Goal: Find specific page/section: Find specific page/section

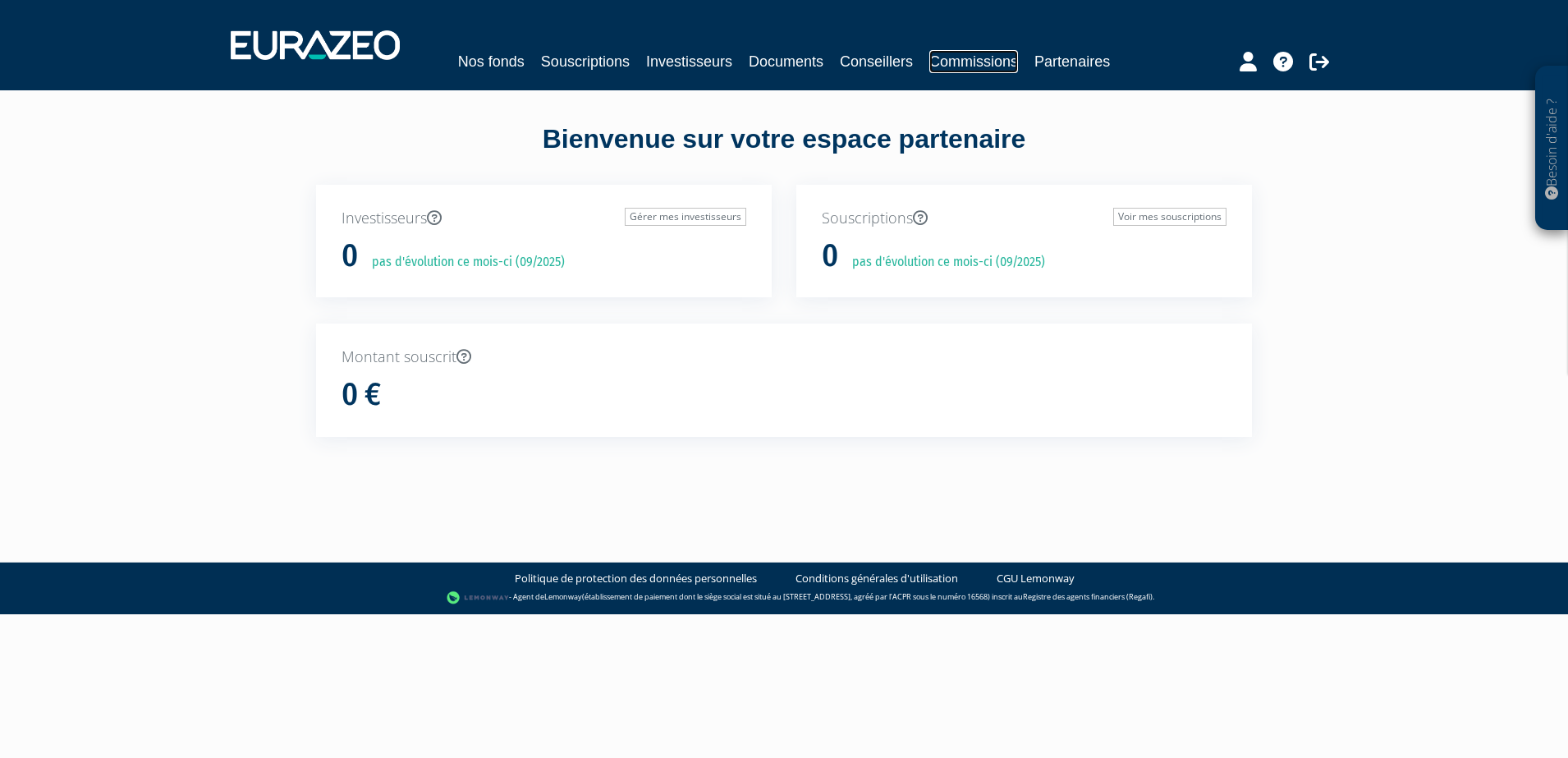
click at [954, 72] on link "Commissions" at bounding box center [974, 61] width 89 height 23
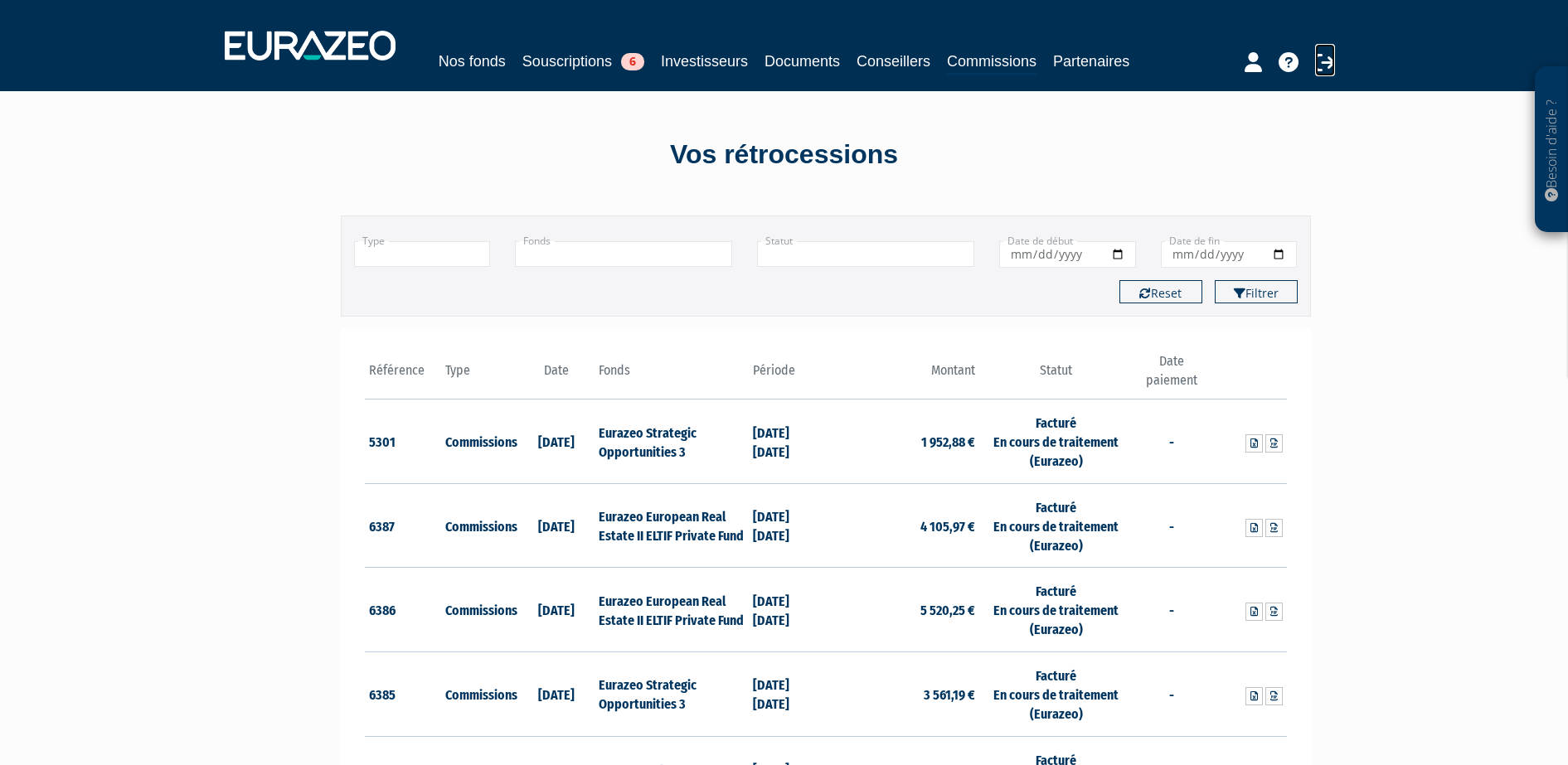
click at [1327, 57] on icon at bounding box center [1325, 63] width 20 height 20
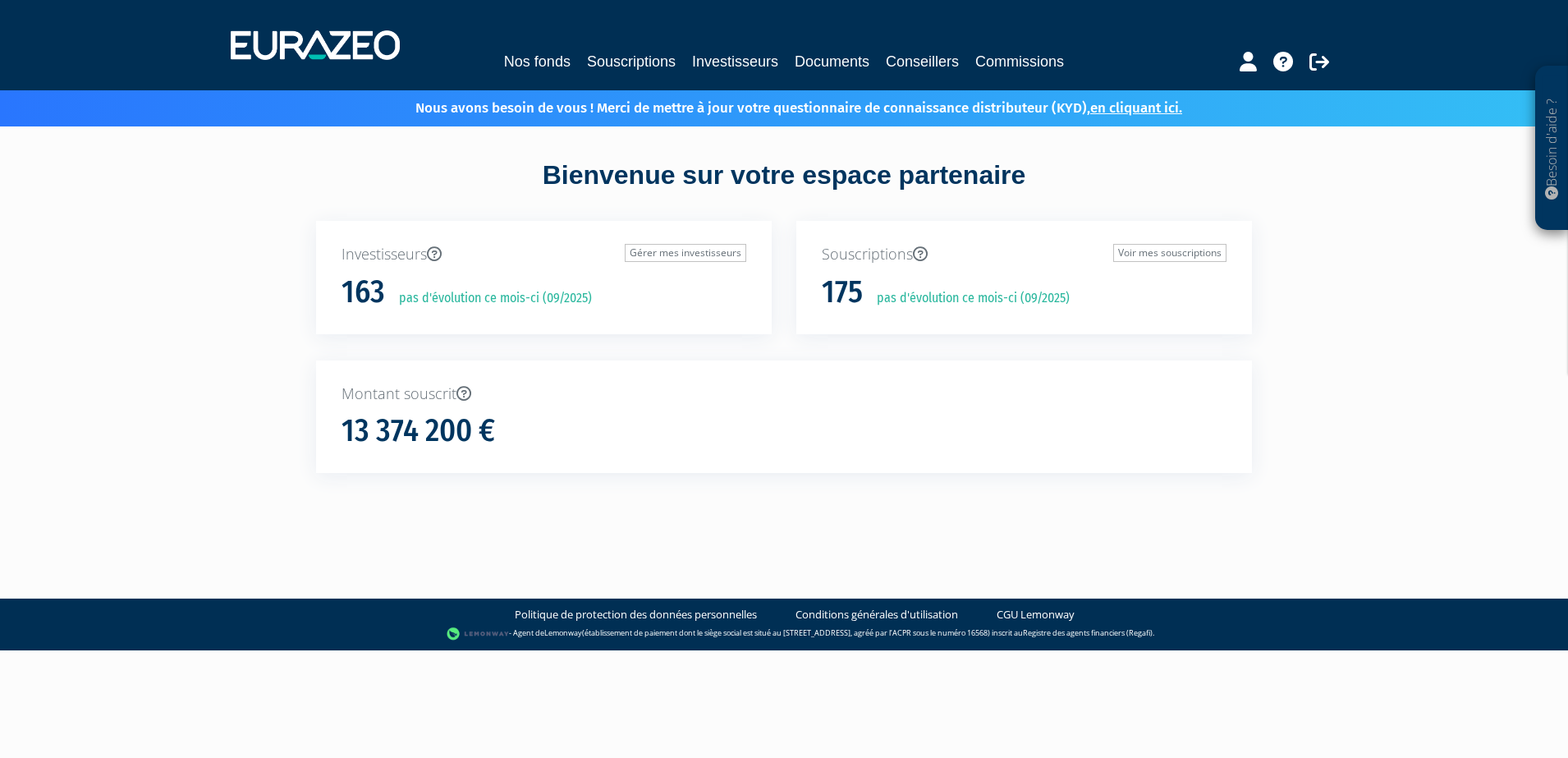
click at [1203, 193] on div "Bienvenue sur votre espace partenaire" at bounding box center [784, 188] width 960 height 64
click at [1014, 64] on link "Commissions" at bounding box center [1020, 61] width 89 height 23
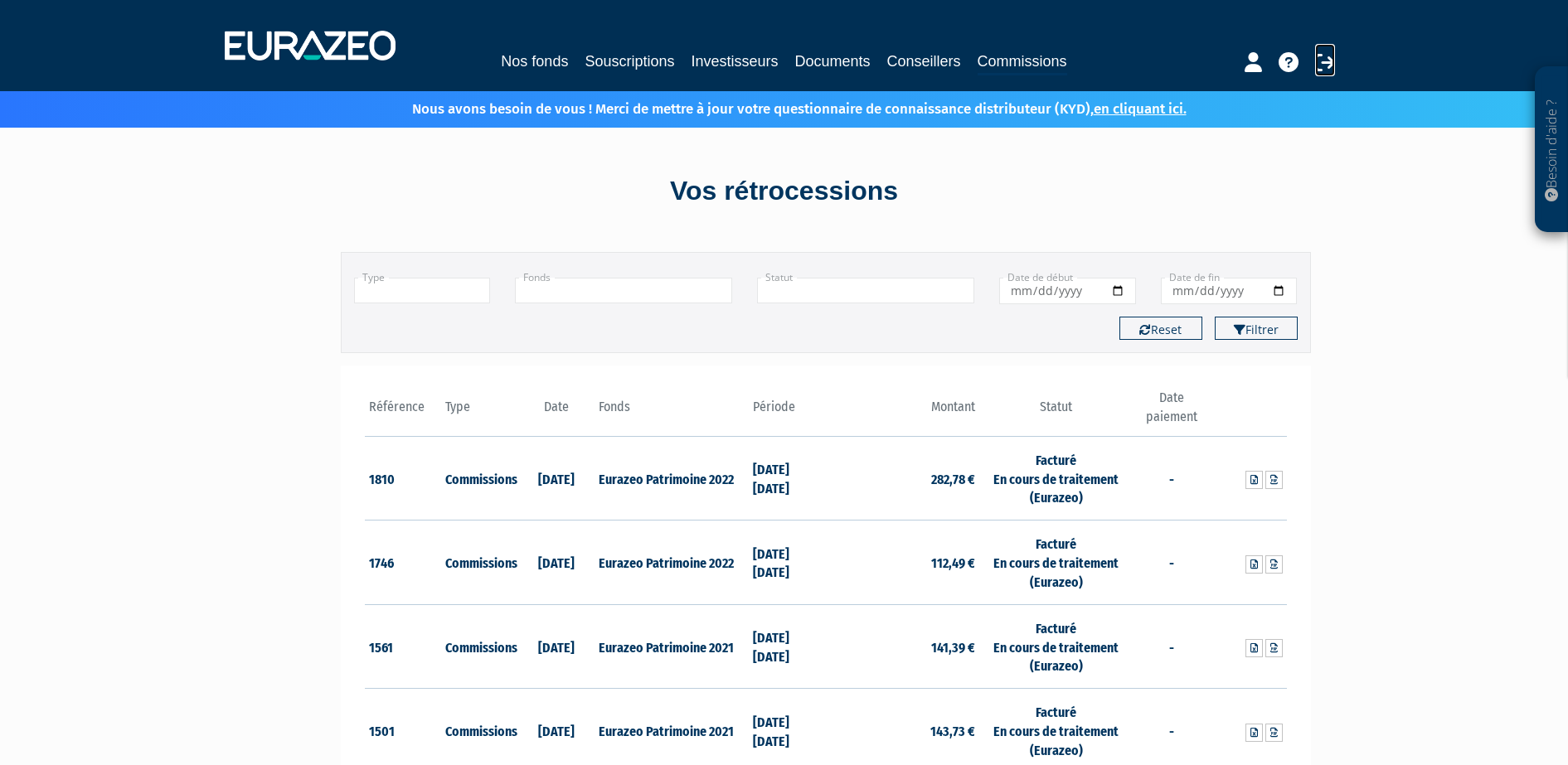
click at [1332, 55] on icon at bounding box center [1325, 63] width 20 height 20
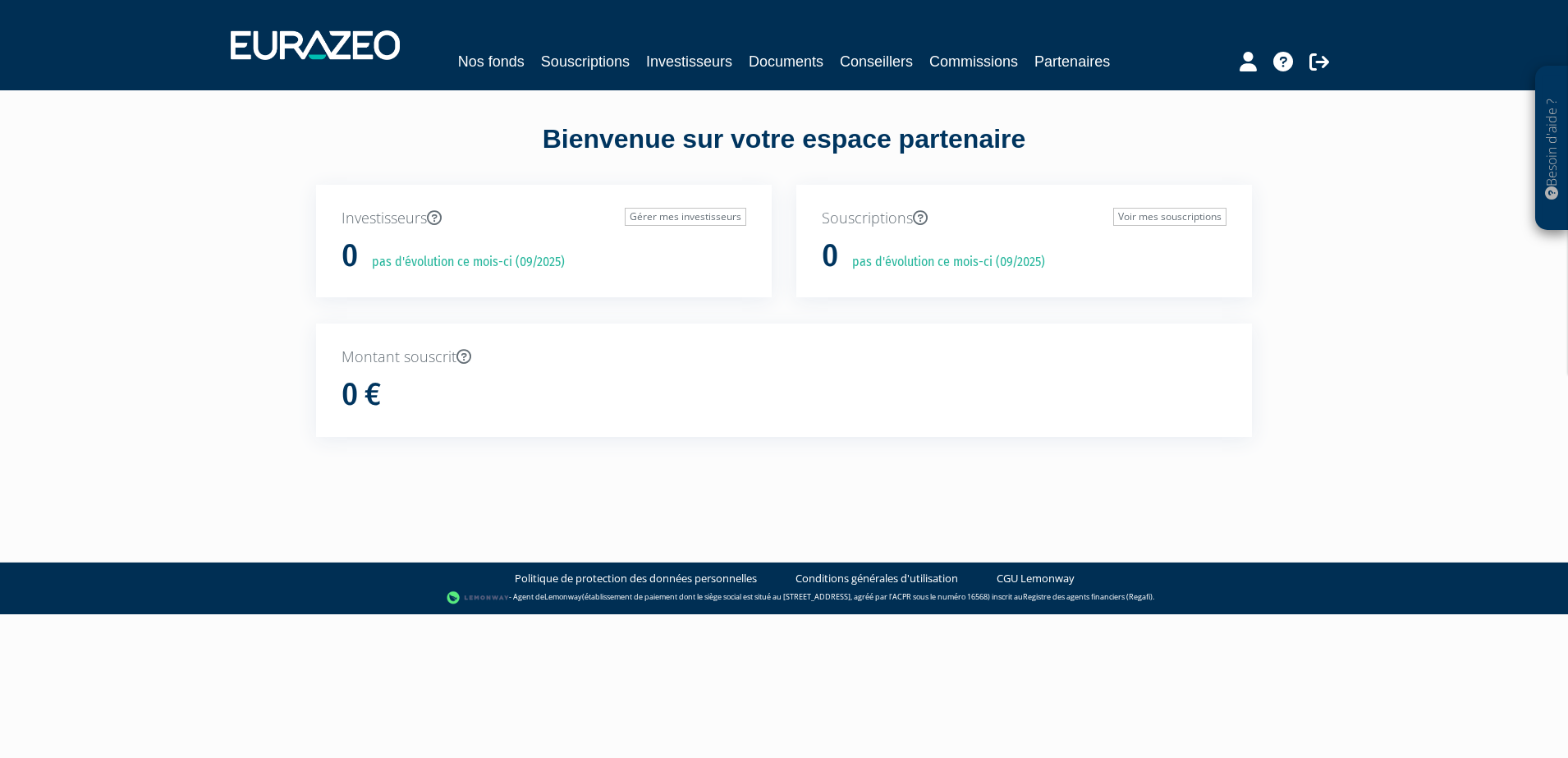
click at [965, 48] on div "Nos fonds Souscriptions Investisseurs Documents Conseillers Commissions Partena…" at bounding box center [784, 45] width 1132 height 61
click at [970, 75] on div "Nos fonds Souscriptions Investisseurs Documents Conseillers Commissions Partena…" at bounding box center [784, 45] width 1132 height 61
click at [979, 70] on link "Commissions" at bounding box center [974, 61] width 89 height 23
